Goal: Task Accomplishment & Management: Use online tool/utility

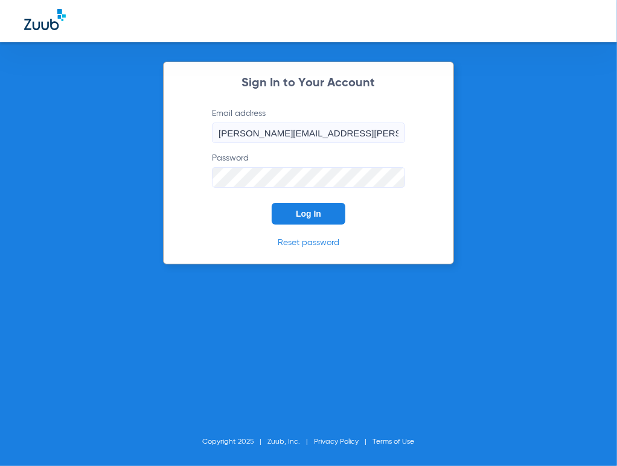
click at [304, 210] on span "Log In" at bounding box center [308, 214] width 25 height 10
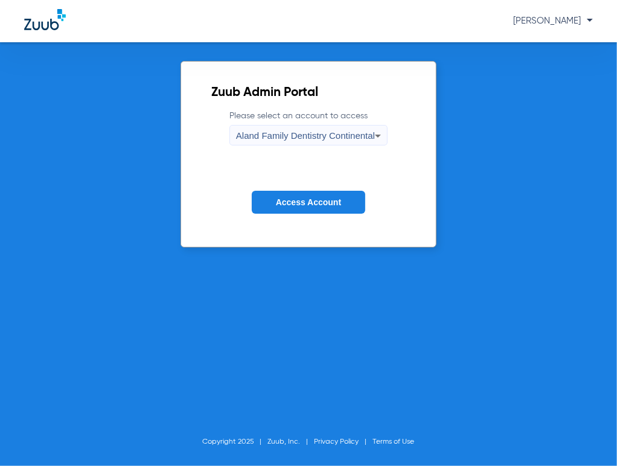
click at [306, 205] on span "Access Account" at bounding box center [308, 202] width 65 height 10
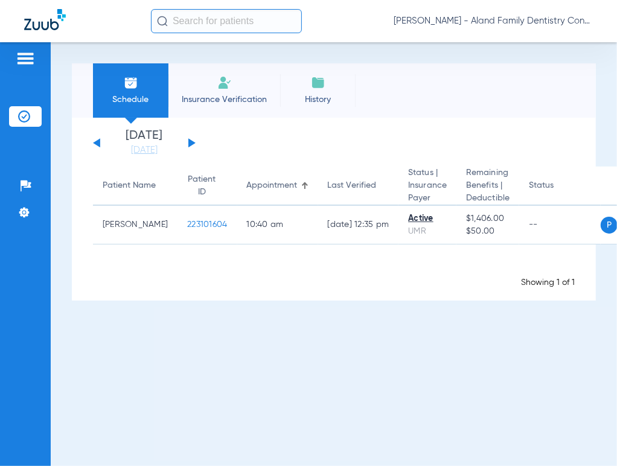
click at [135, 274] on app-loading-indicator "Loading" at bounding box center [334, 268] width 482 height 15
click at [139, 153] on link "[DATE]" at bounding box center [144, 150] width 72 height 12
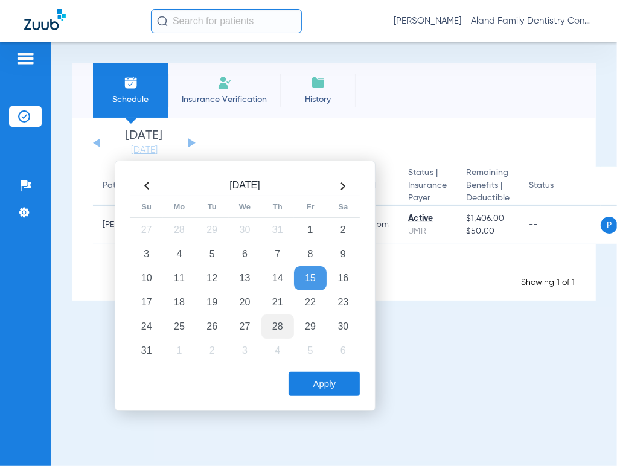
click at [272, 327] on td "28" at bounding box center [277, 327] width 33 height 24
click at [311, 374] on button "Apply" at bounding box center [324, 384] width 71 height 24
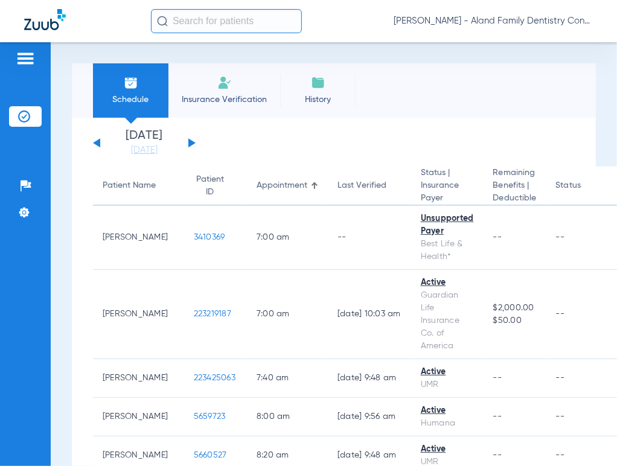
click at [54, 242] on div "Schedule Insurance Verification History Last Appt. Sync Time: [DATE] - 11:11 AM…" at bounding box center [334, 254] width 566 height 424
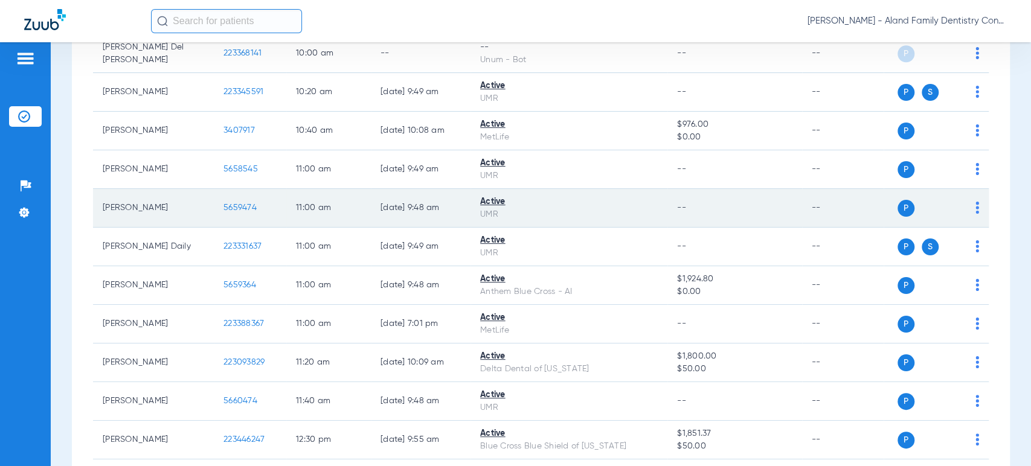
scroll to position [846, 0]
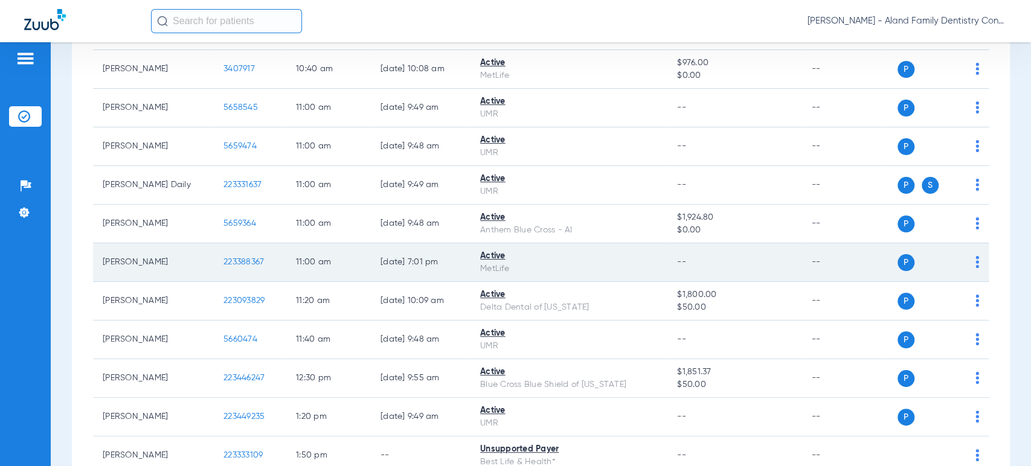
click at [617, 256] on img at bounding box center [977, 262] width 4 height 12
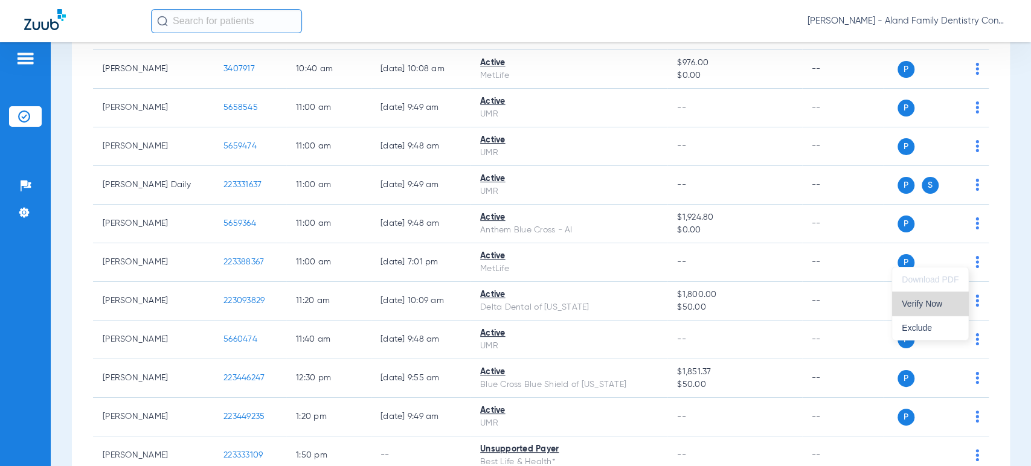
click at [617, 298] on button "Verify Now" at bounding box center [930, 304] width 76 height 24
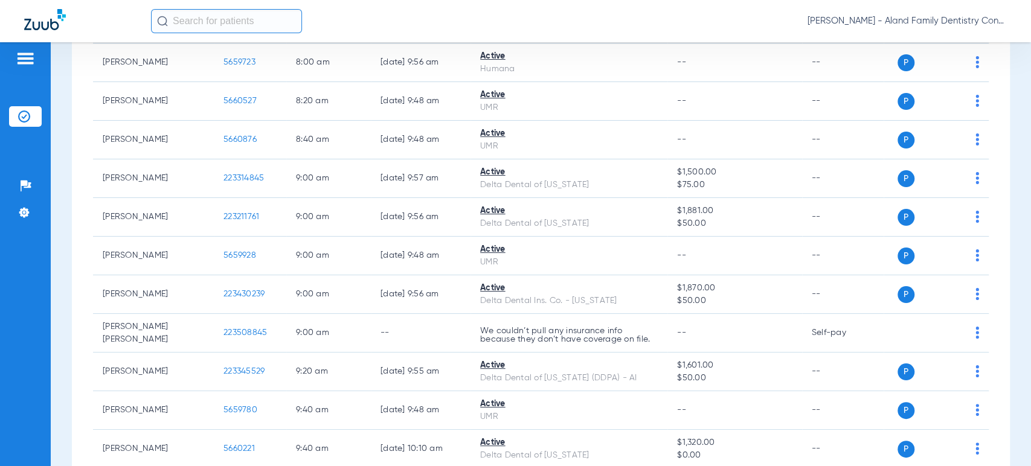
scroll to position [175, 0]
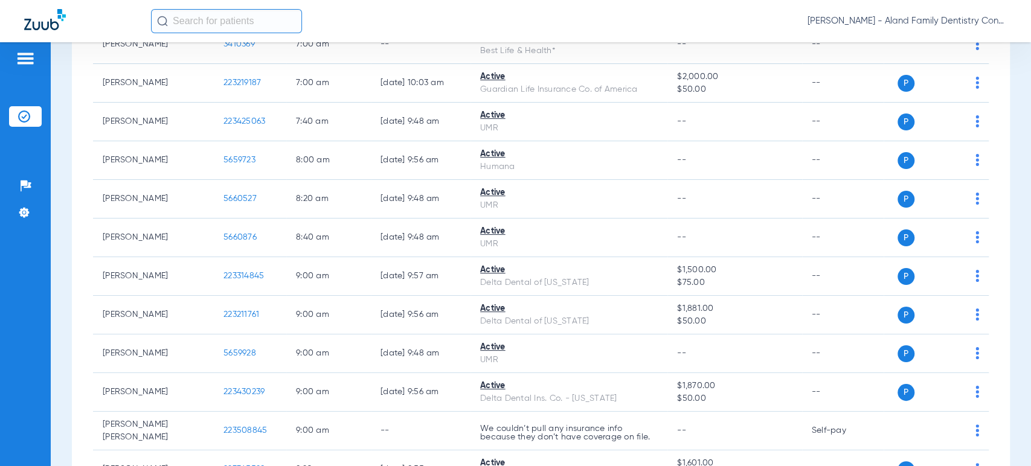
click at [617, 23] on span "[PERSON_NAME] - Aland Family Dentistry Continental" at bounding box center [906, 21] width 199 height 12
click at [617, 42] on span "Account Selection" at bounding box center [961, 43] width 68 height 8
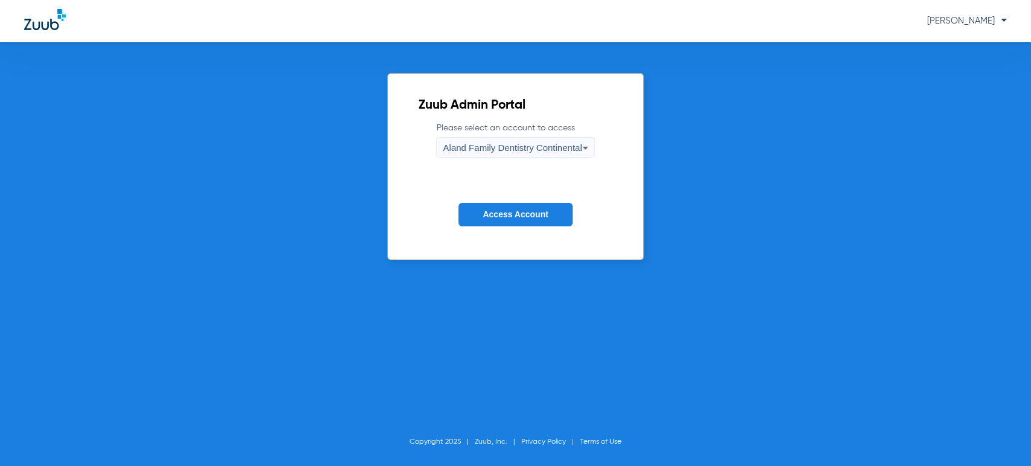
click at [565, 147] on span "Aland Family Dentistry Continental" at bounding box center [512, 148] width 139 height 10
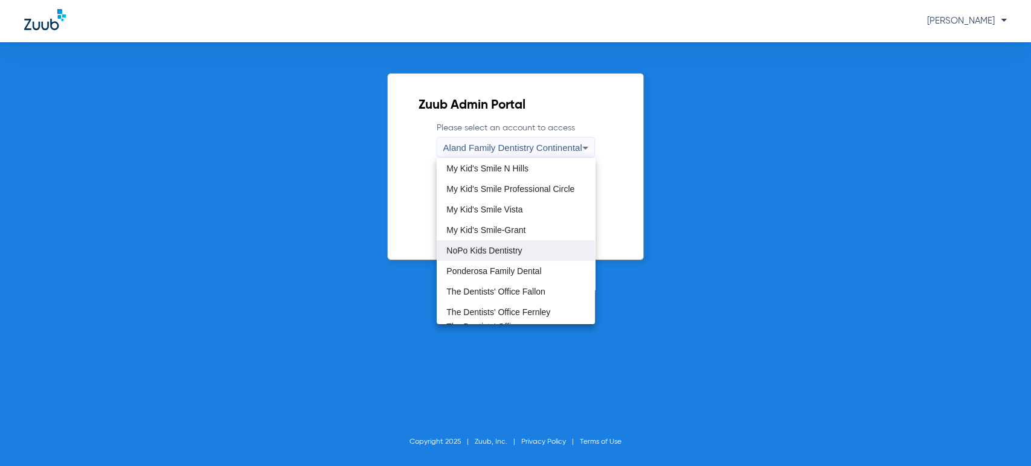
scroll to position [347, 0]
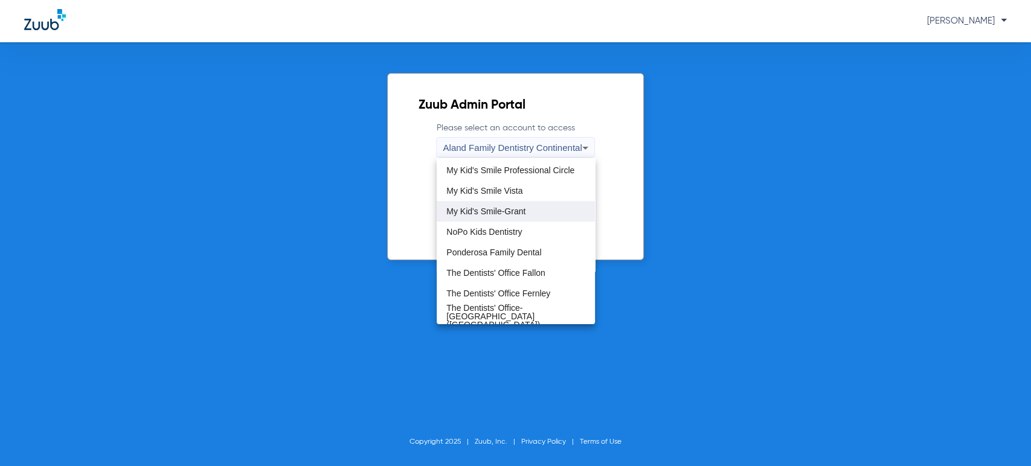
click at [510, 217] on mat-option "My Kid's Smile-Grant" at bounding box center [516, 211] width 158 height 21
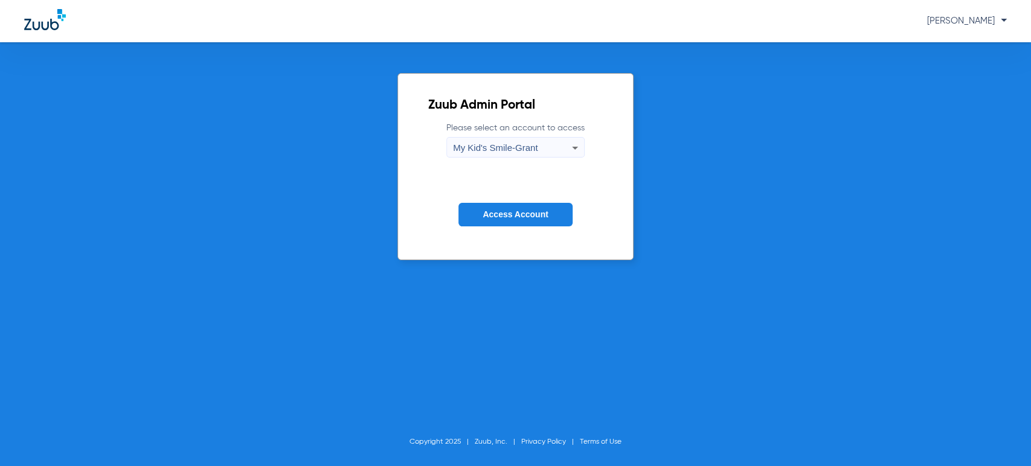
click at [493, 208] on button "Access Account" at bounding box center [515, 215] width 114 height 24
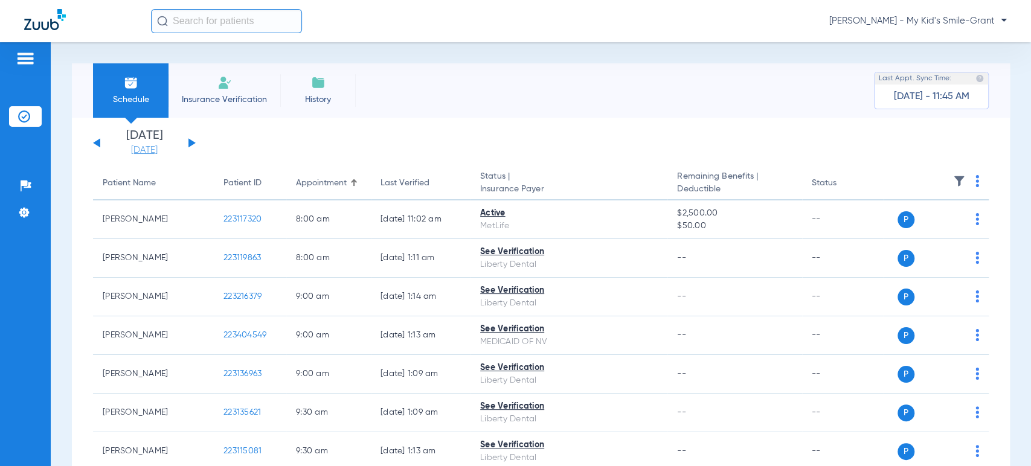
click at [132, 149] on link "[DATE]" at bounding box center [144, 150] width 72 height 12
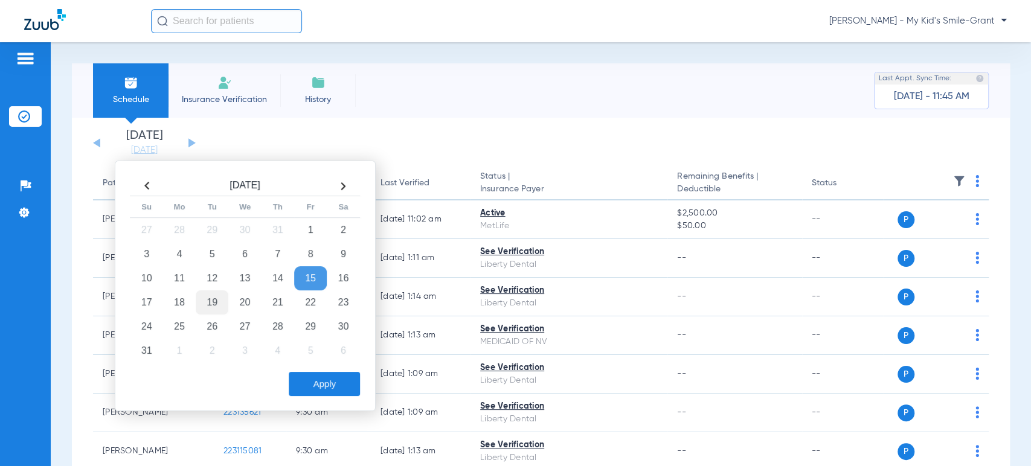
click at [210, 298] on td "19" at bounding box center [212, 302] width 33 height 24
click at [333, 387] on button "Apply" at bounding box center [324, 384] width 71 height 24
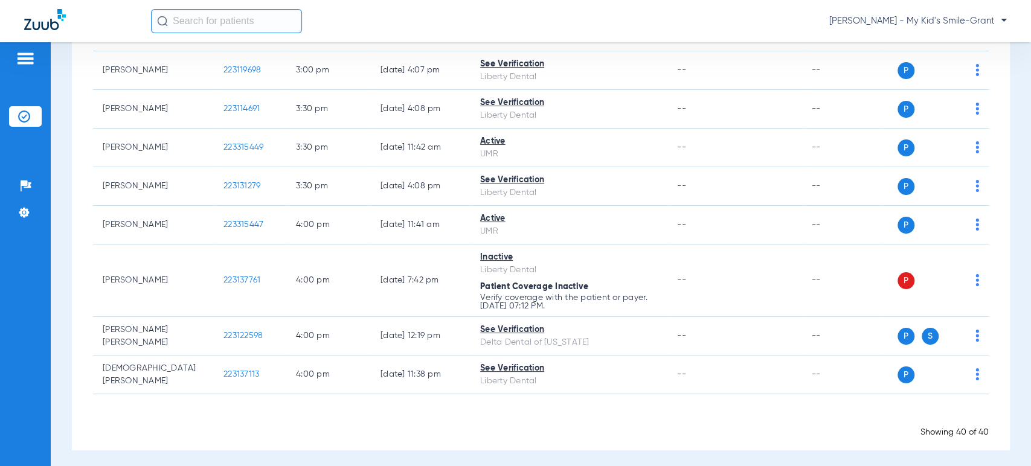
scroll to position [1421, 0]
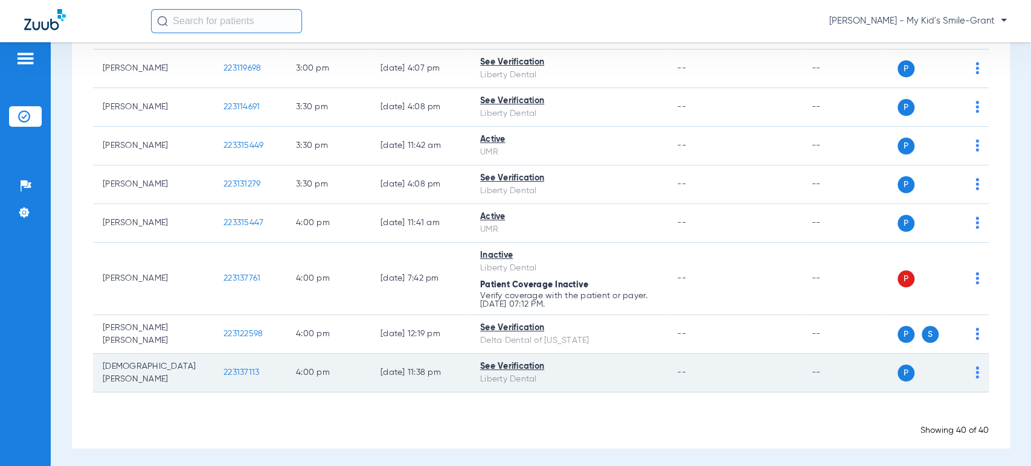
click at [617, 375] on img at bounding box center [977, 373] width 4 height 12
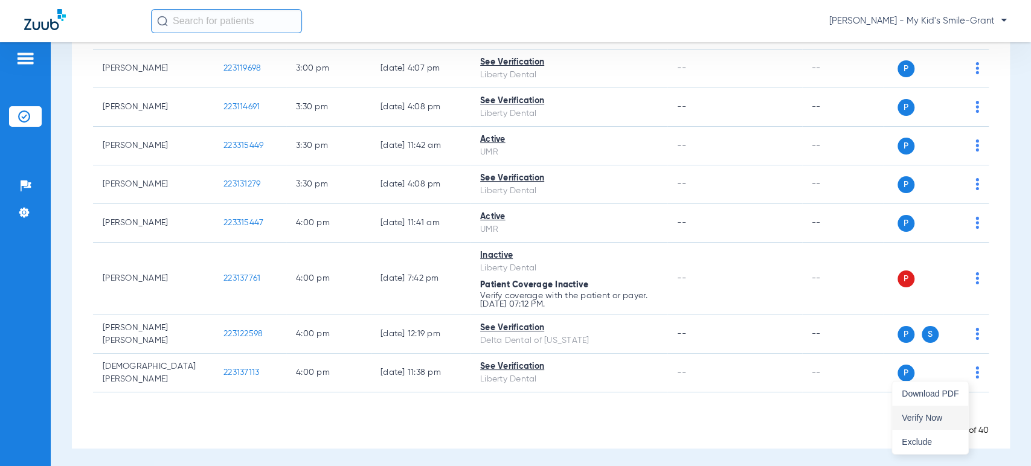
click at [617, 414] on span "Verify Now" at bounding box center [930, 418] width 57 height 8
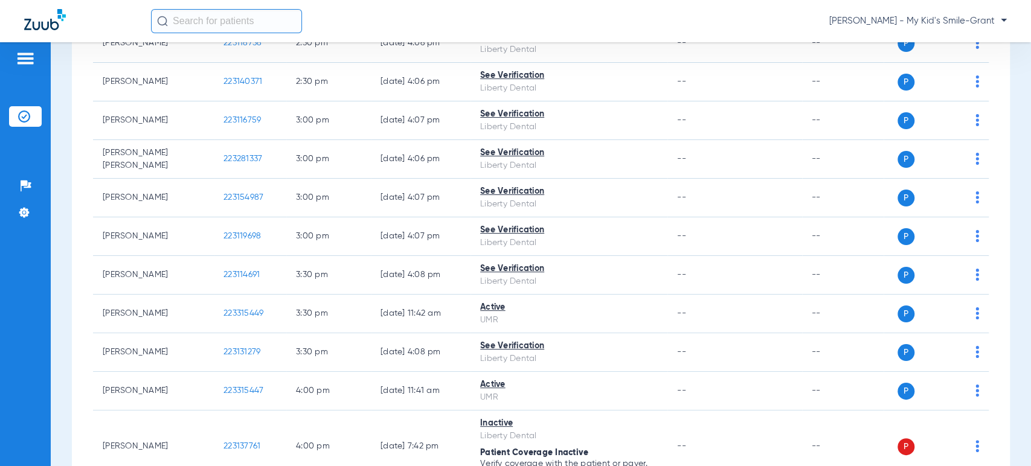
scroll to position [1220, 0]
